Goal: Find specific page/section: Find specific page/section

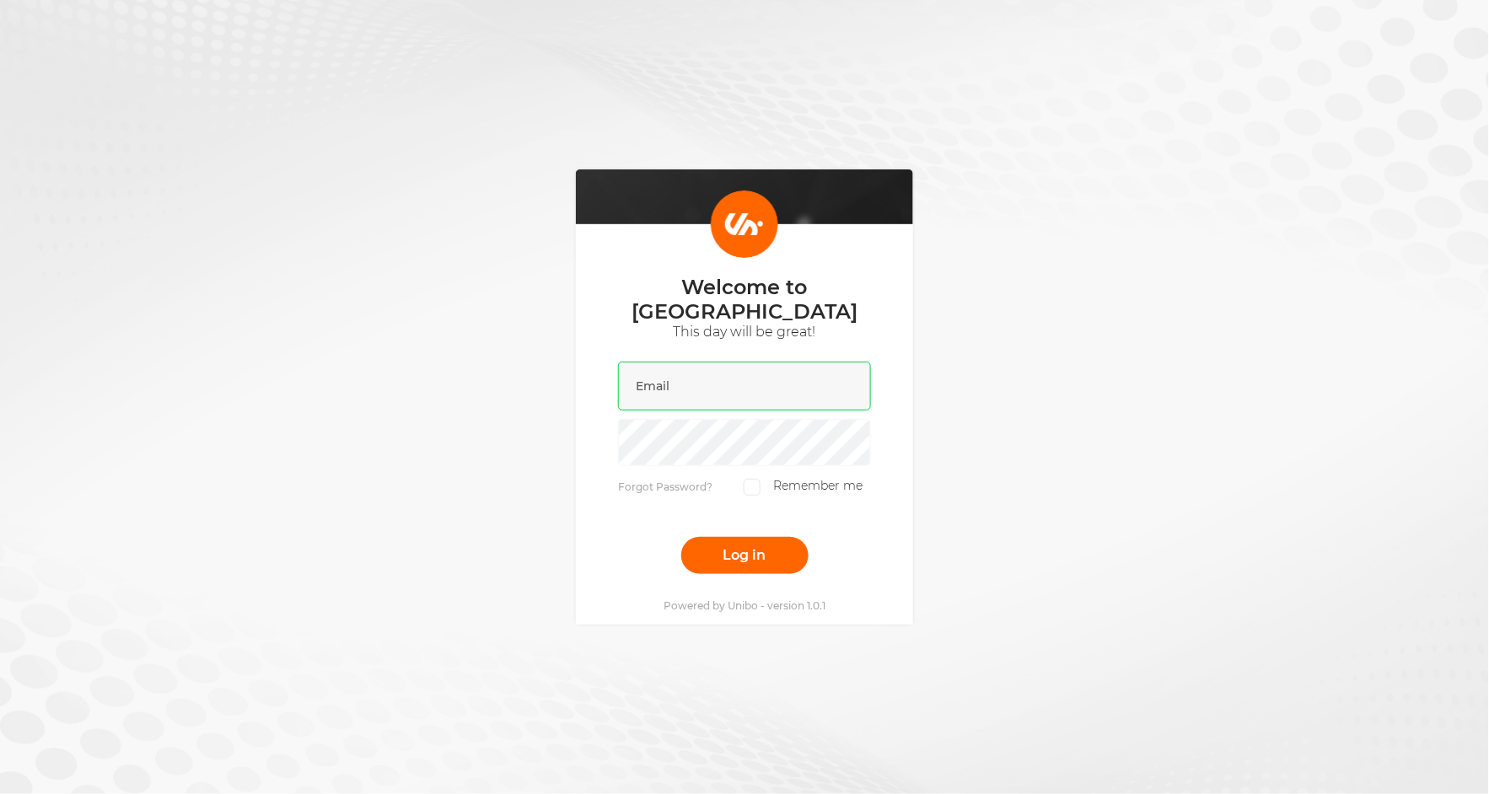
drag, startPoint x: 700, startPoint y: 376, endPoint x: 688, endPoint y: 372, distance: 12.5
click at [698, 376] on input "email" at bounding box center [744, 386] width 253 height 49
type input "[PERSON_NAME][EMAIL_ADDRESS][DOMAIN_NAME]"
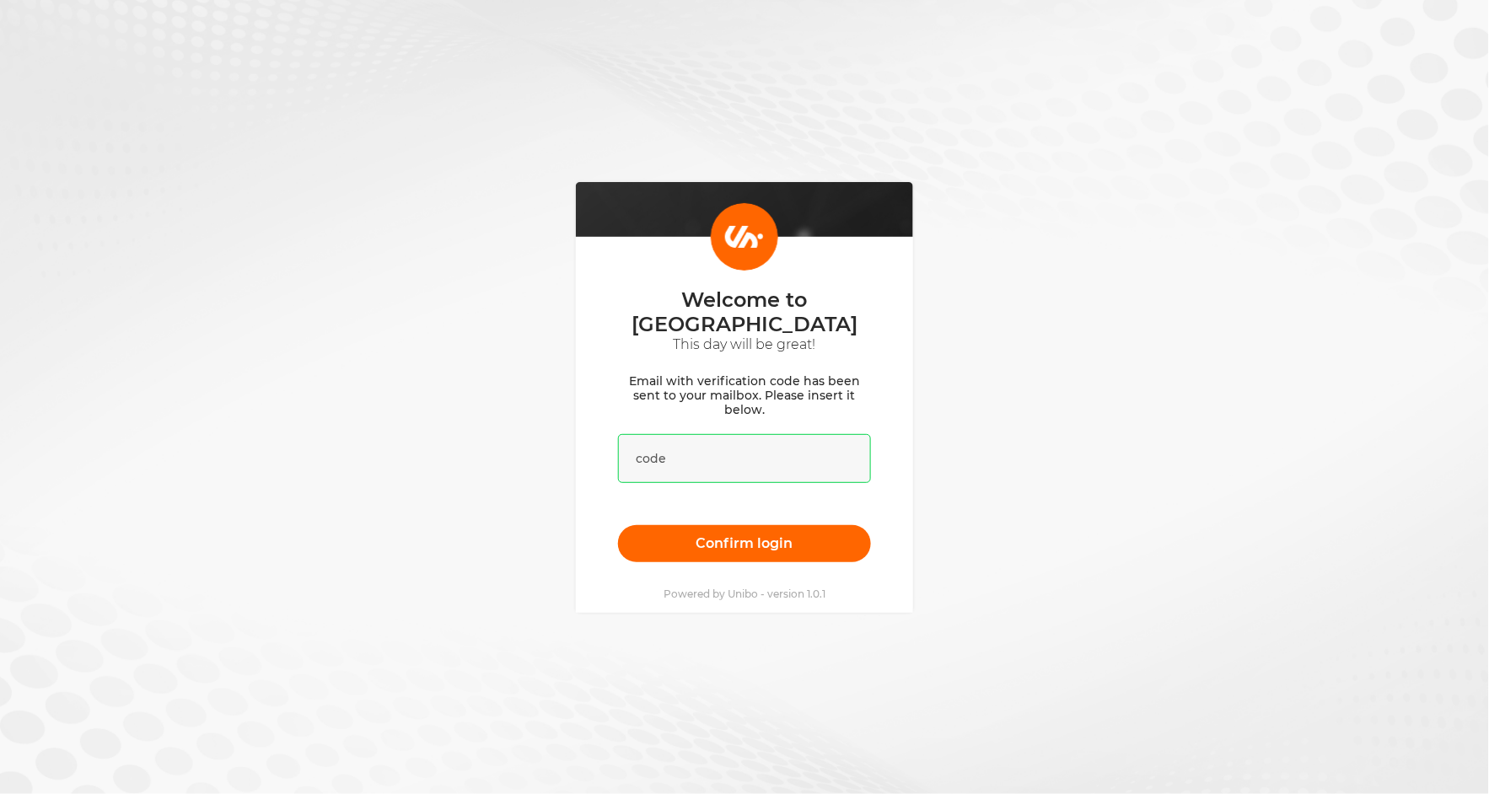
drag, startPoint x: 762, startPoint y: 458, endPoint x: 775, endPoint y: 466, distance: 15.2
click at [762, 458] on input "text" at bounding box center [744, 458] width 253 height 49
paste input "902032"
type input "902032"
drag, startPoint x: 961, startPoint y: 498, endPoint x: 934, endPoint y: 504, distance: 28.3
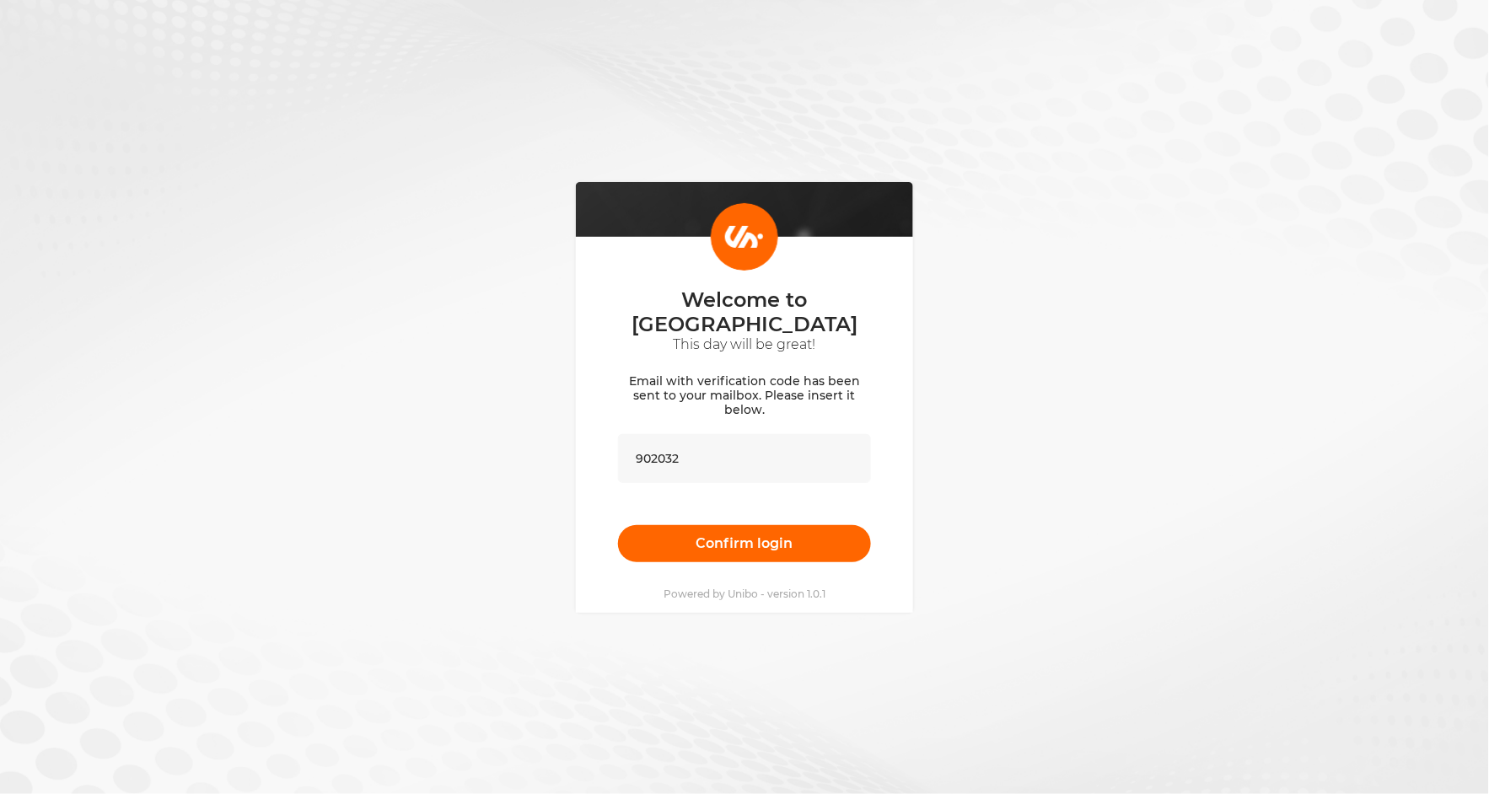
click at [961, 498] on div "Welcome to [GEOGRAPHIC_DATA] This day will be great! Email with verification co…" at bounding box center [744, 397] width 1489 height 794
drag, startPoint x: 828, startPoint y: 528, endPoint x: 859, endPoint y: 528, distance: 30.4
click at [828, 528] on button "Confirm login" at bounding box center [744, 543] width 253 height 37
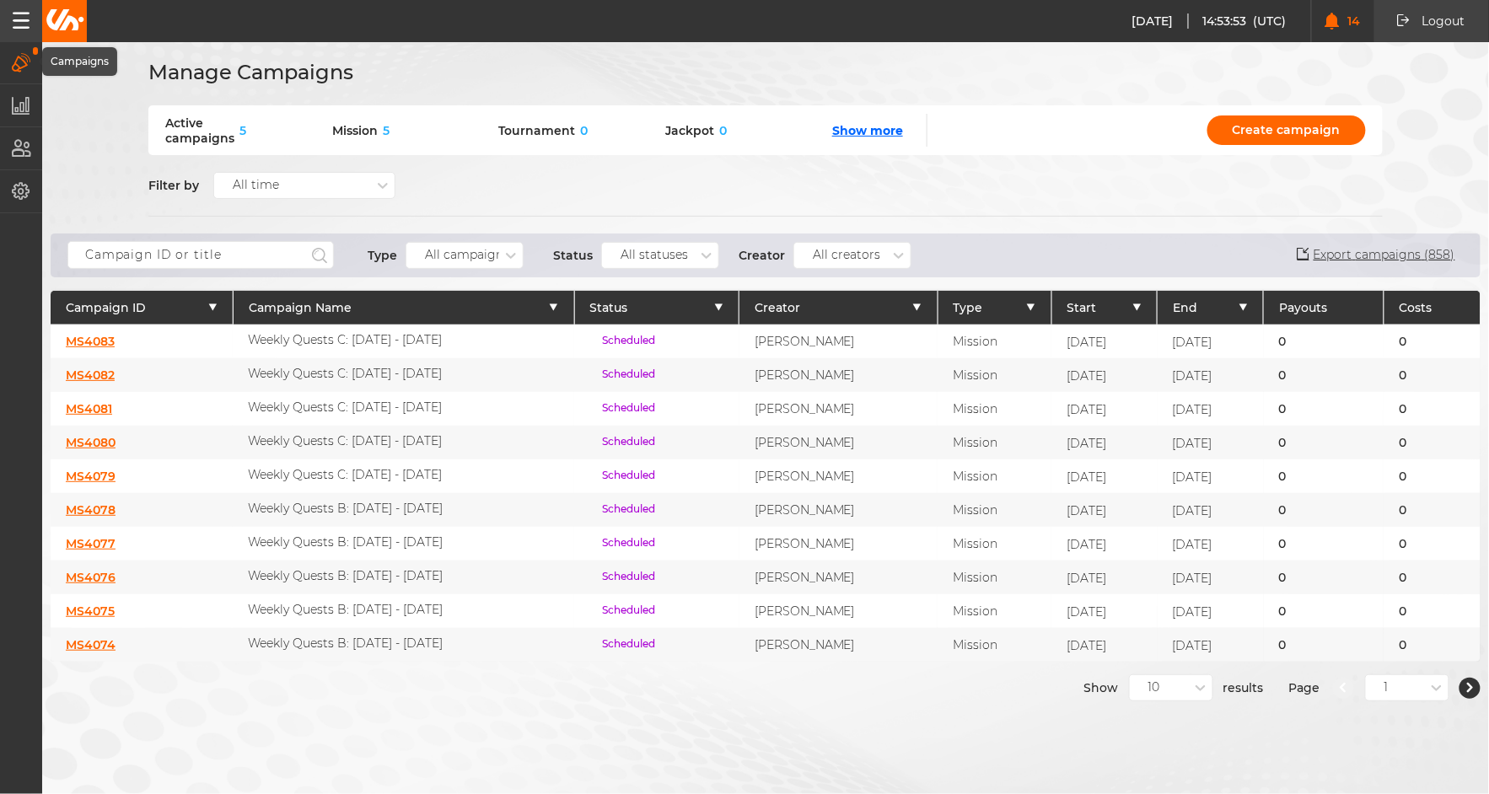
click at [24, 22] on icon "button" at bounding box center [21, 20] width 17 height 17
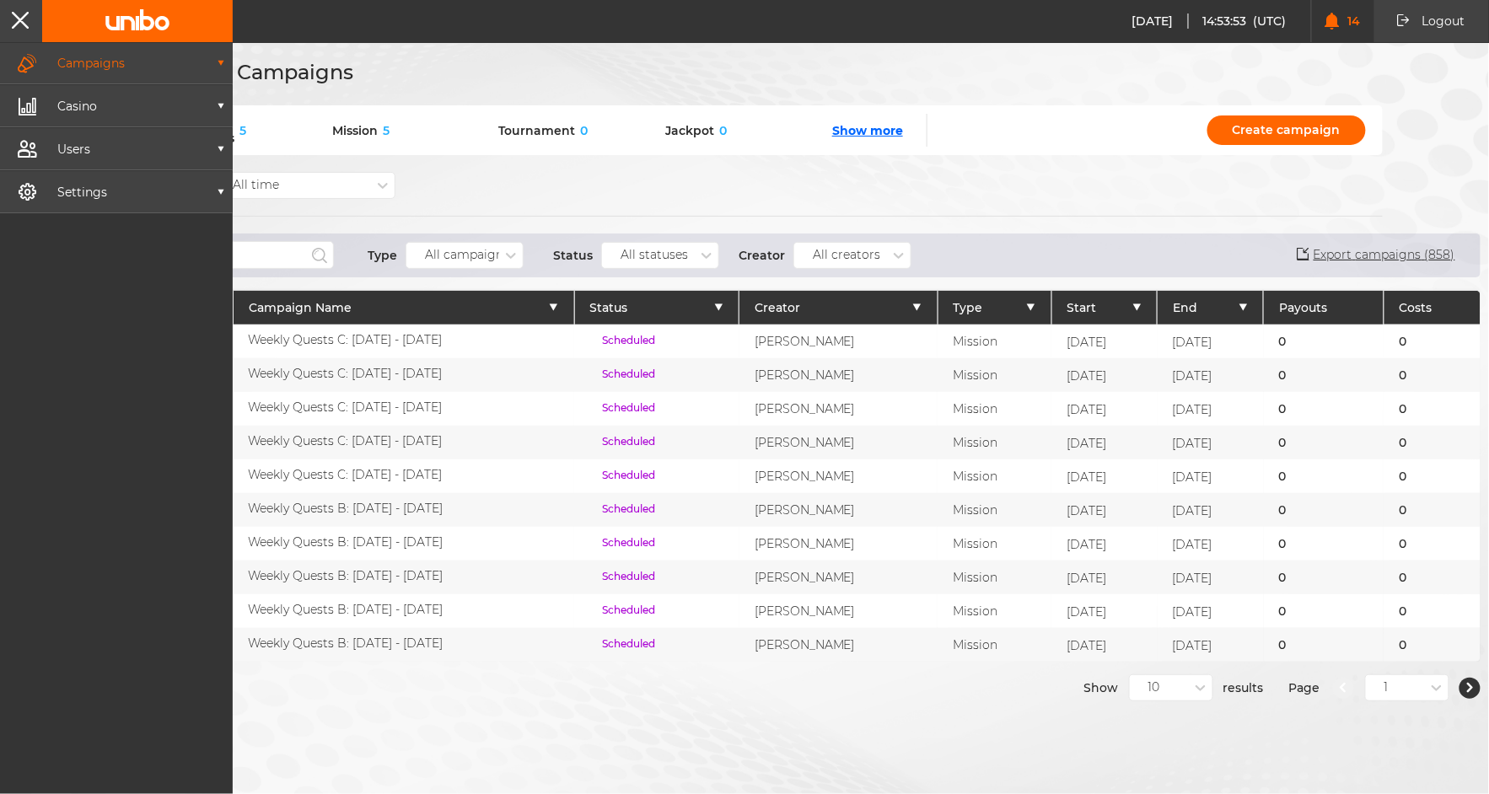
click at [121, 57] on p "Campaigns" at bounding box center [126, 63] width 177 height 12
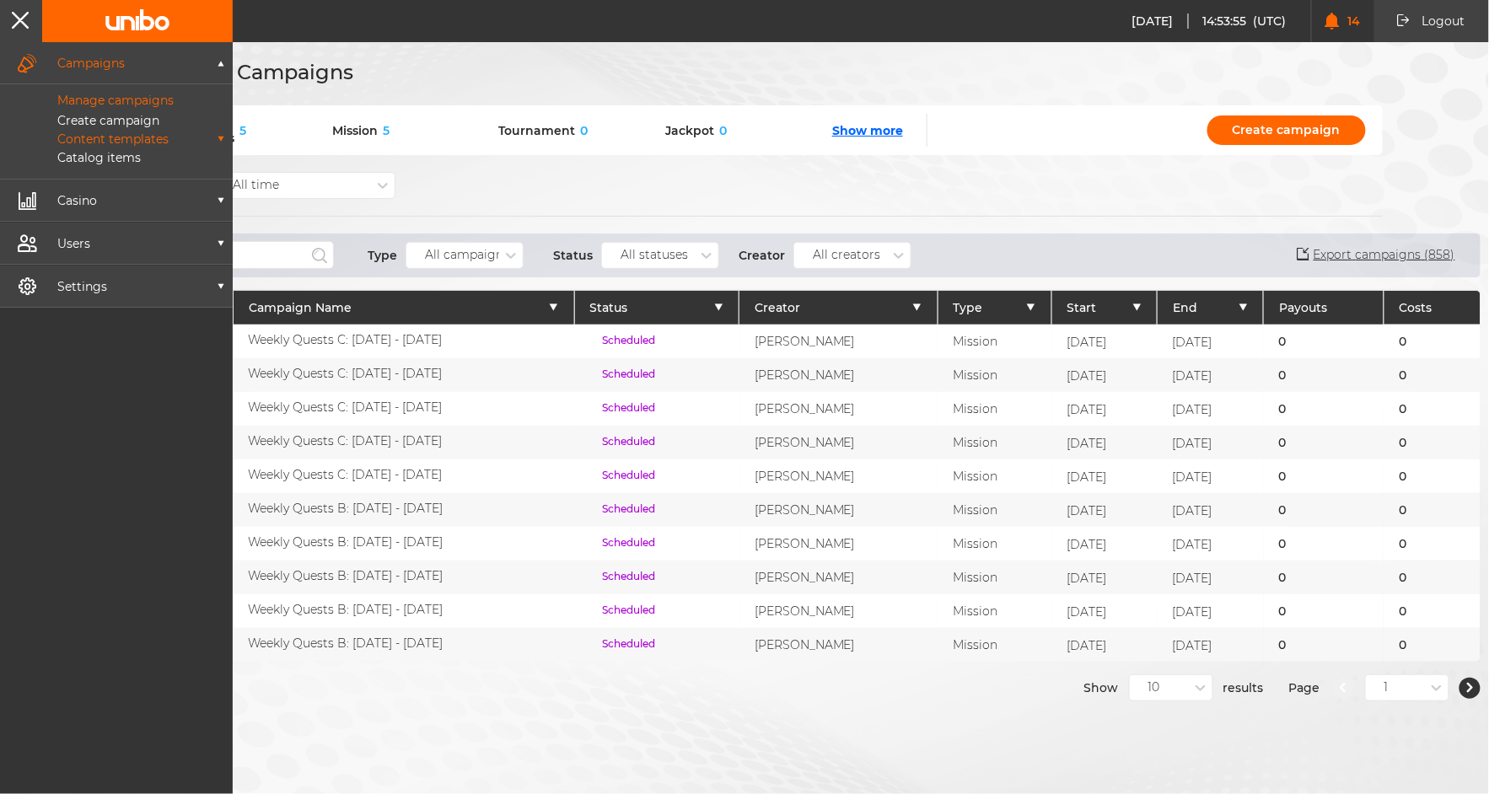
click at [153, 140] on p "Content templates" at bounding box center [93, 139] width 149 height 12
click at [188, 171] on p "Terms and conditions" at bounding box center [121, 177] width 165 height 15
